Goal: Check status: Check status

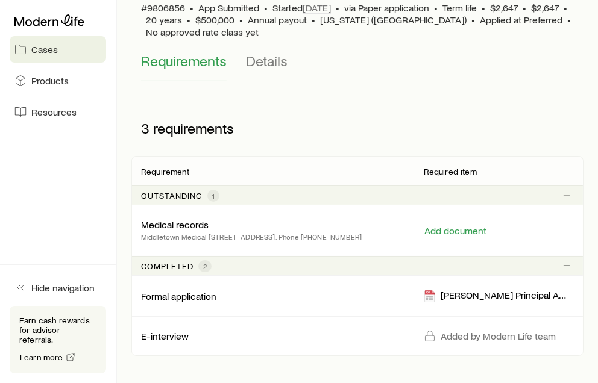
scroll to position [121, 0]
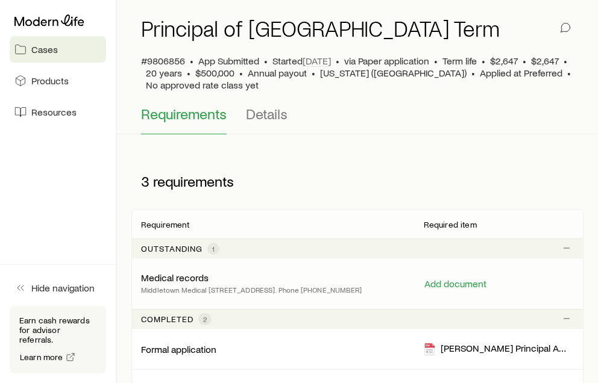
scroll to position [121, 0]
